Goal: Find contact information: Obtain details needed to contact an individual or organization

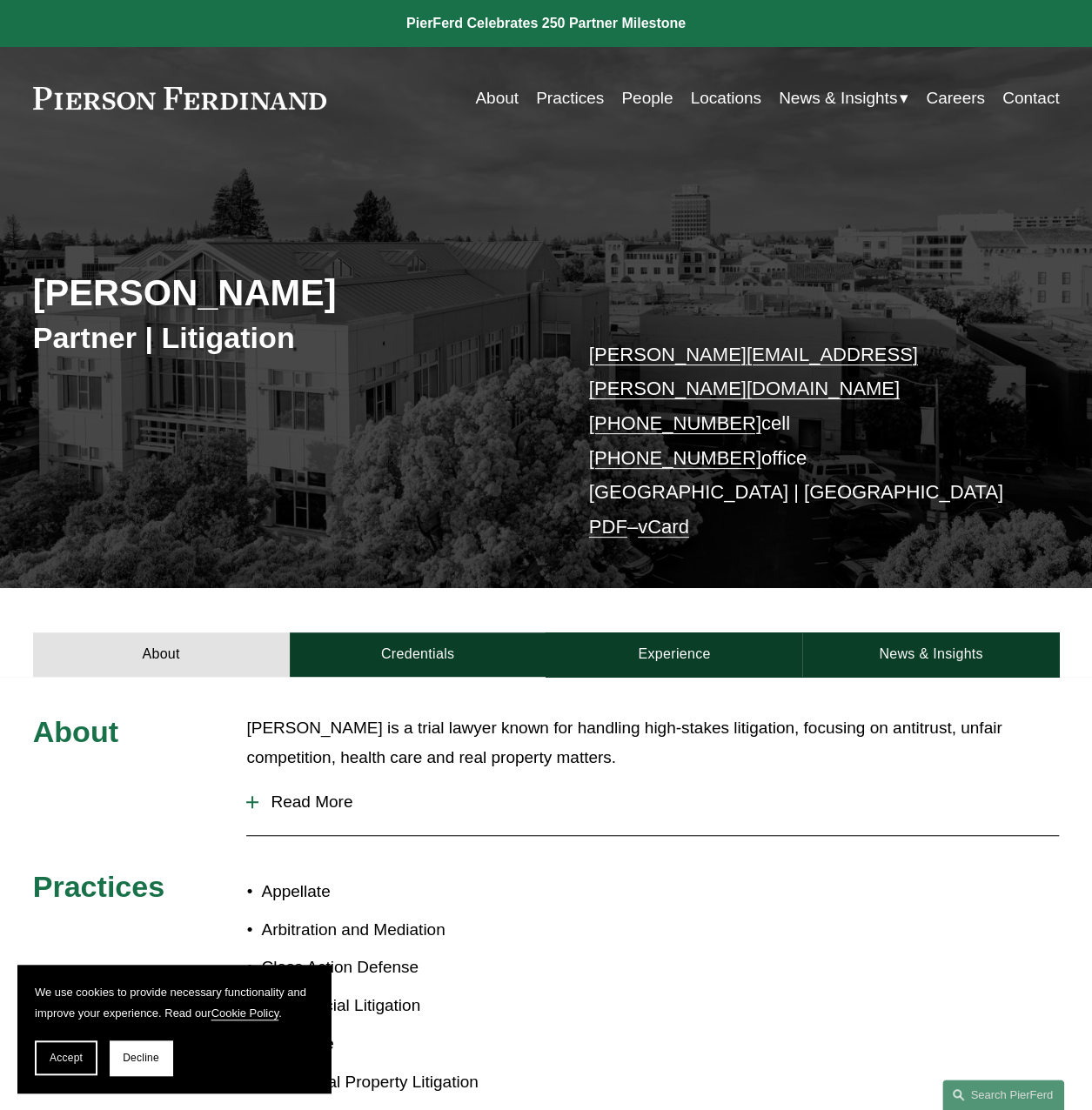
click at [736, 100] on link "Locations" at bounding box center [725, 98] width 70 height 33
click at [700, 500] on p "andrew.lanphere@pierferd.com +1.415.290.2183 cell +1.415.840.8926 office Palo A…" at bounding box center [803, 440] width 428 height 207
click at [682, 516] on link "vCard" at bounding box center [663, 526] width 52 height 22
click at [708, 95] on link "Locations" at bounding box center [725, 98] width 70 height 33
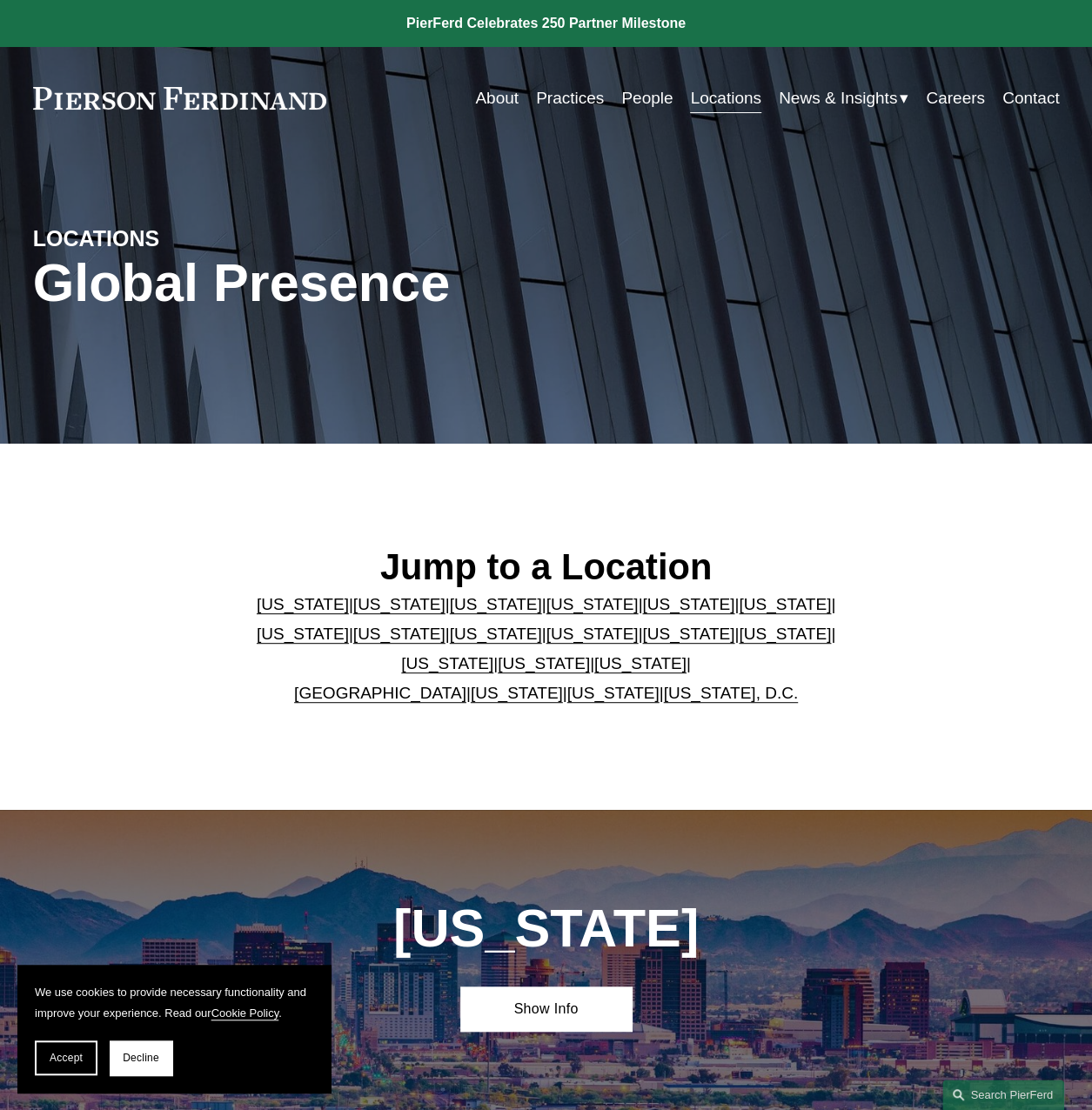
click at [376, 603] on link "[US_STATE]" at bounding box center [398, 603] width 92 height 18
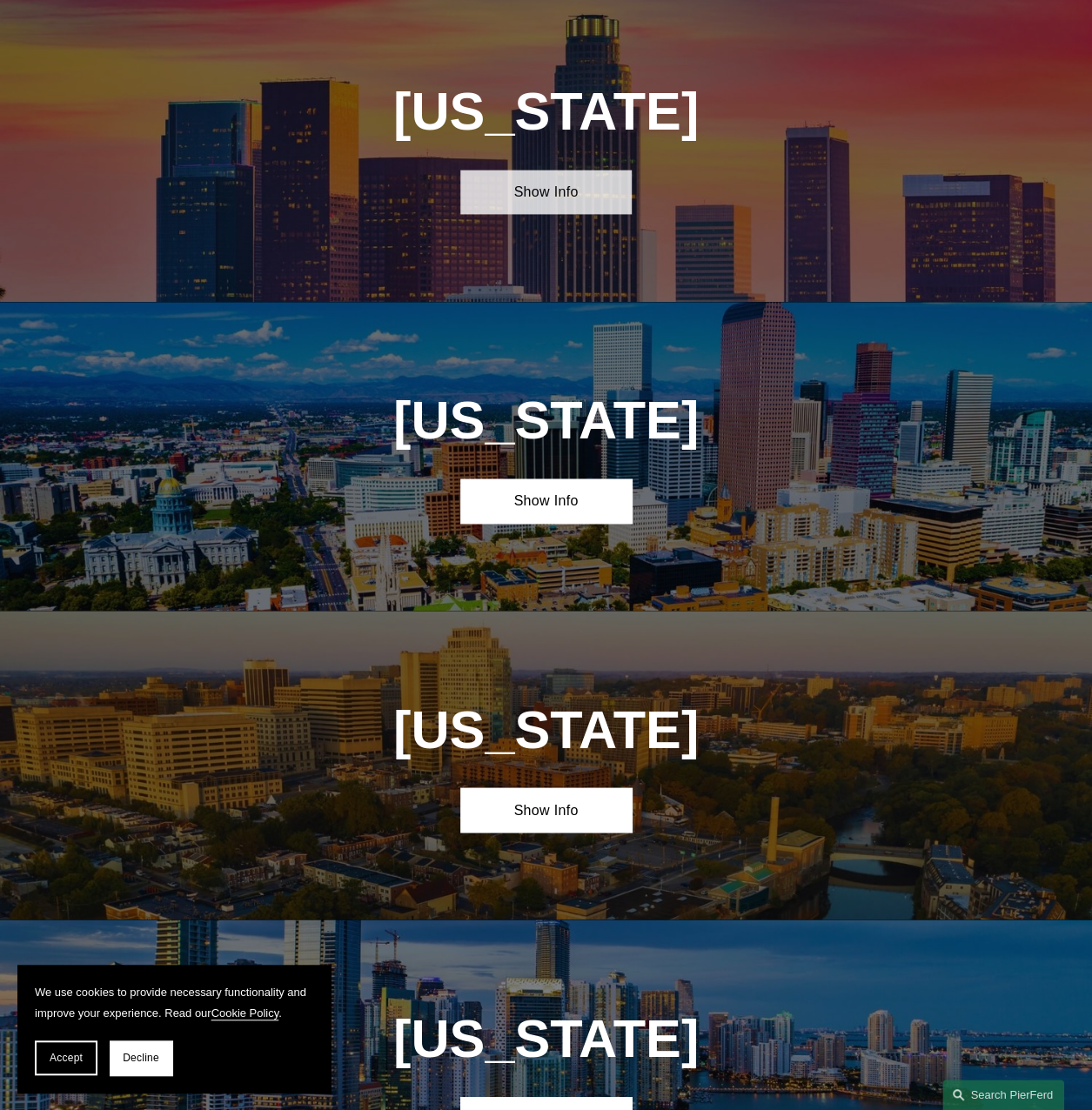
click at [576, 193] on link "Show Info" at bounding box center [546, 192] width 172 height 45
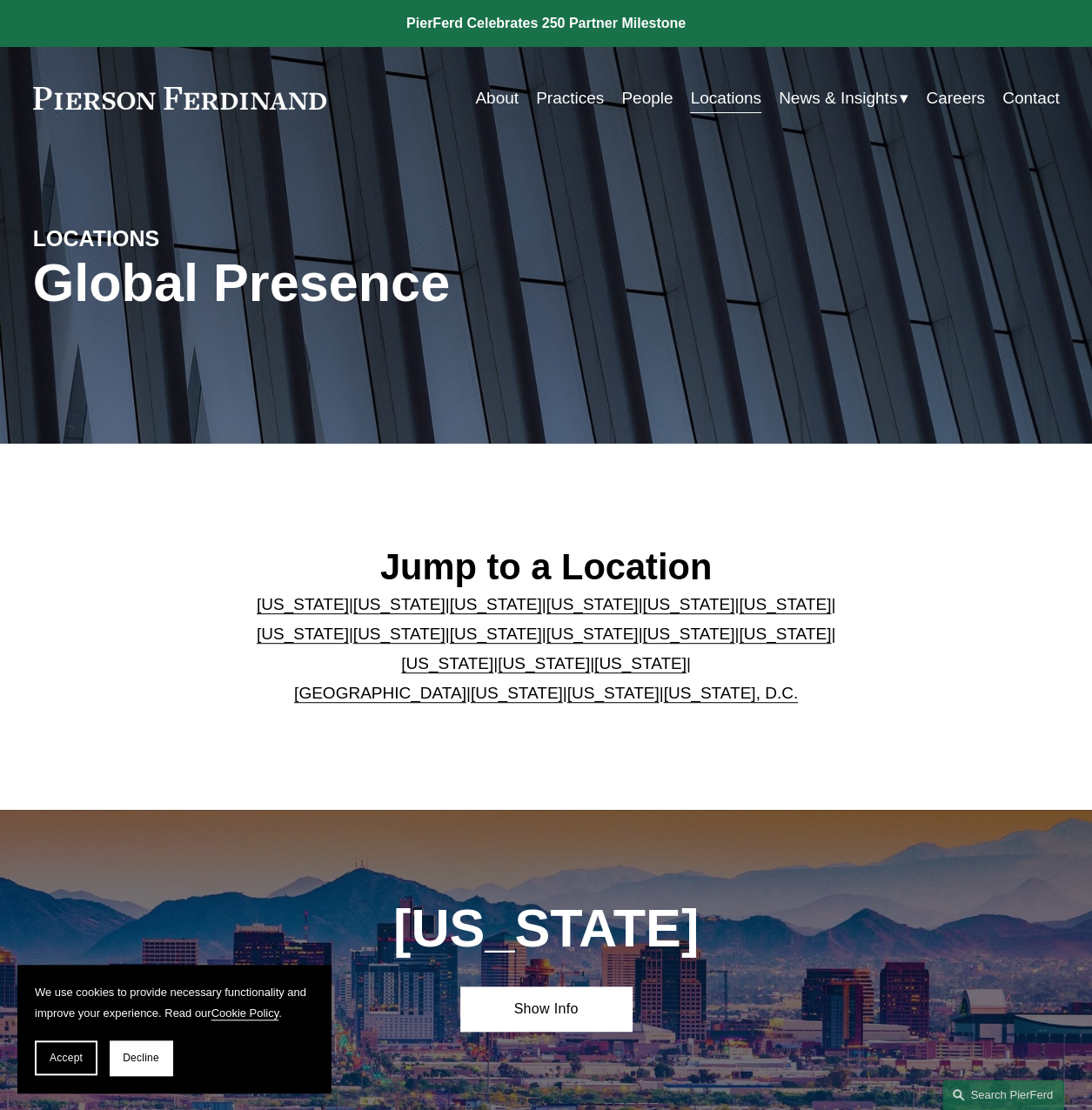
click at [370, 601] on link "[US_STATE]" at bounding box center [398, 603] width 92 height 18
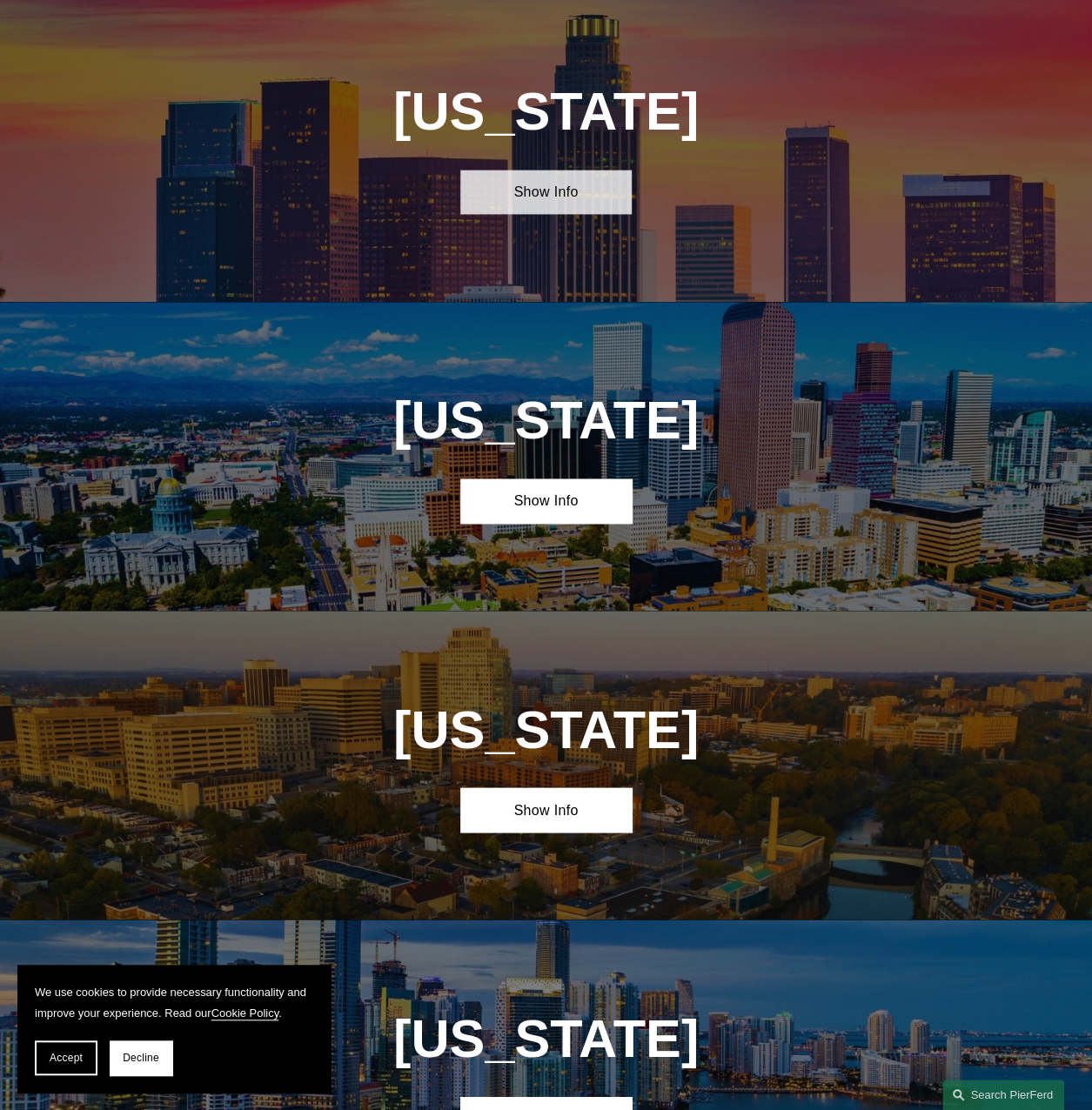
click at [519, 182] on link "Show Info" at bounding box center [546, 192] width 172 height 45
